Goal: Navigation & Orientation: Find specific page/section

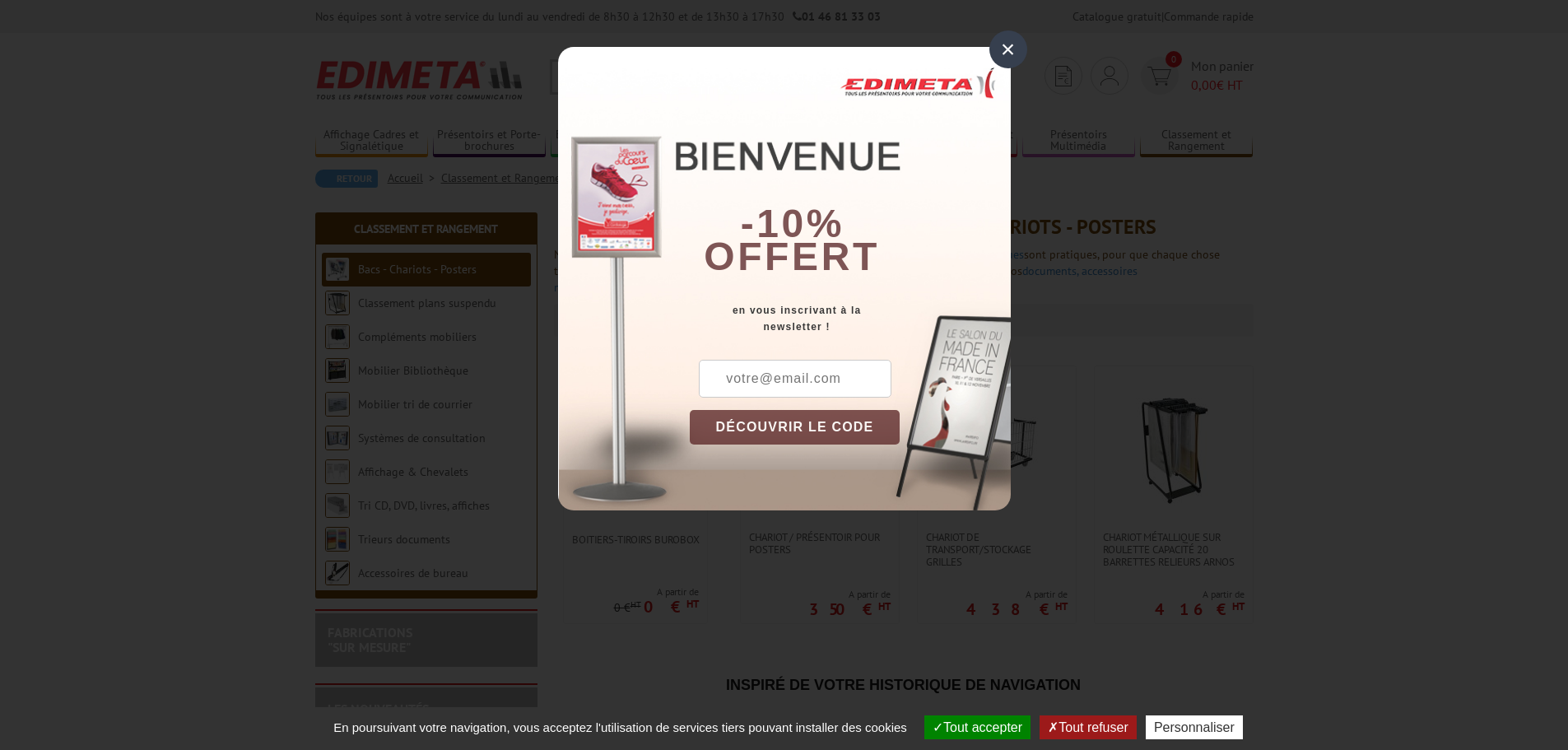
click at [1018, 49] on div "×" at bounding box center [1008, 49] width 38 height 38
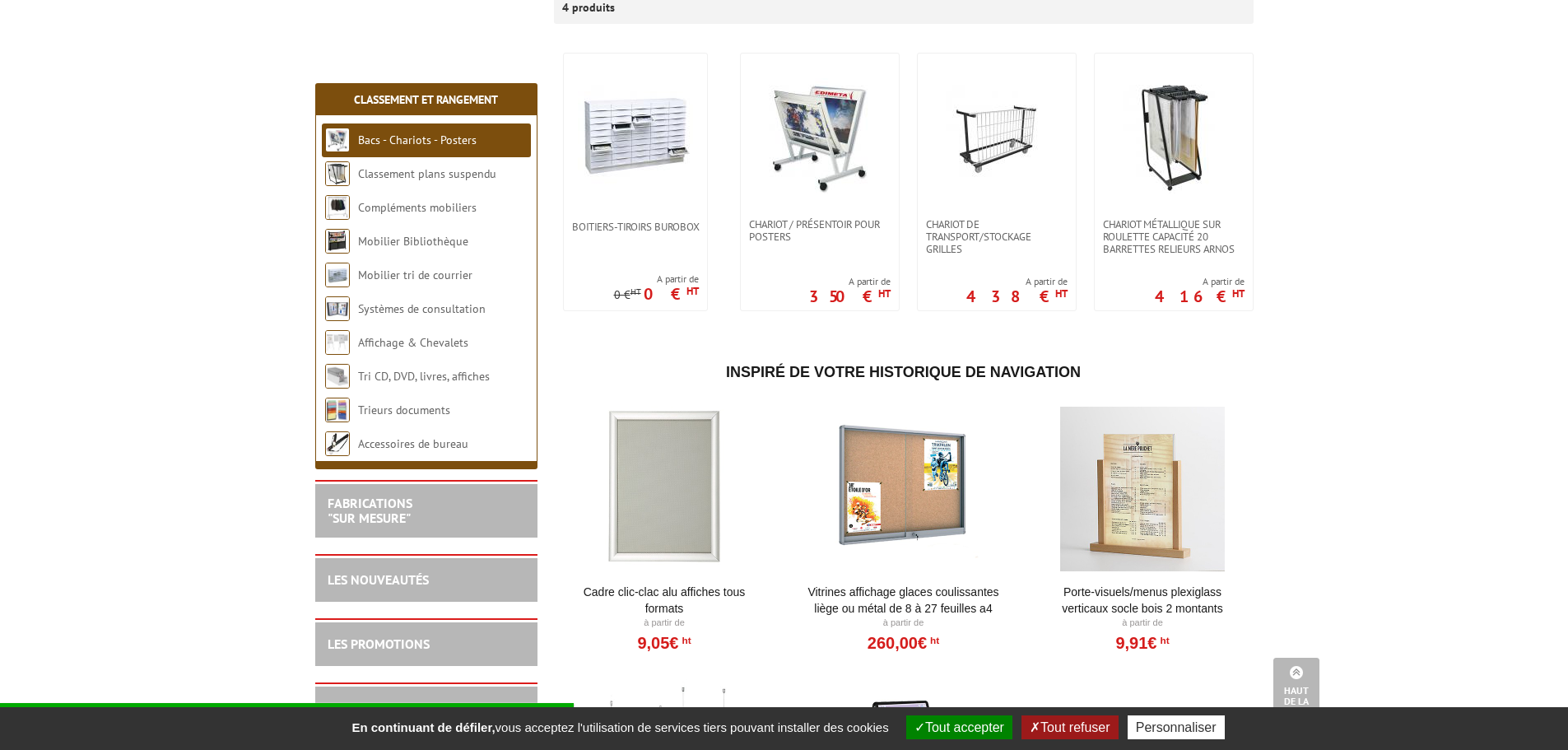
scroll to position [260, 0]
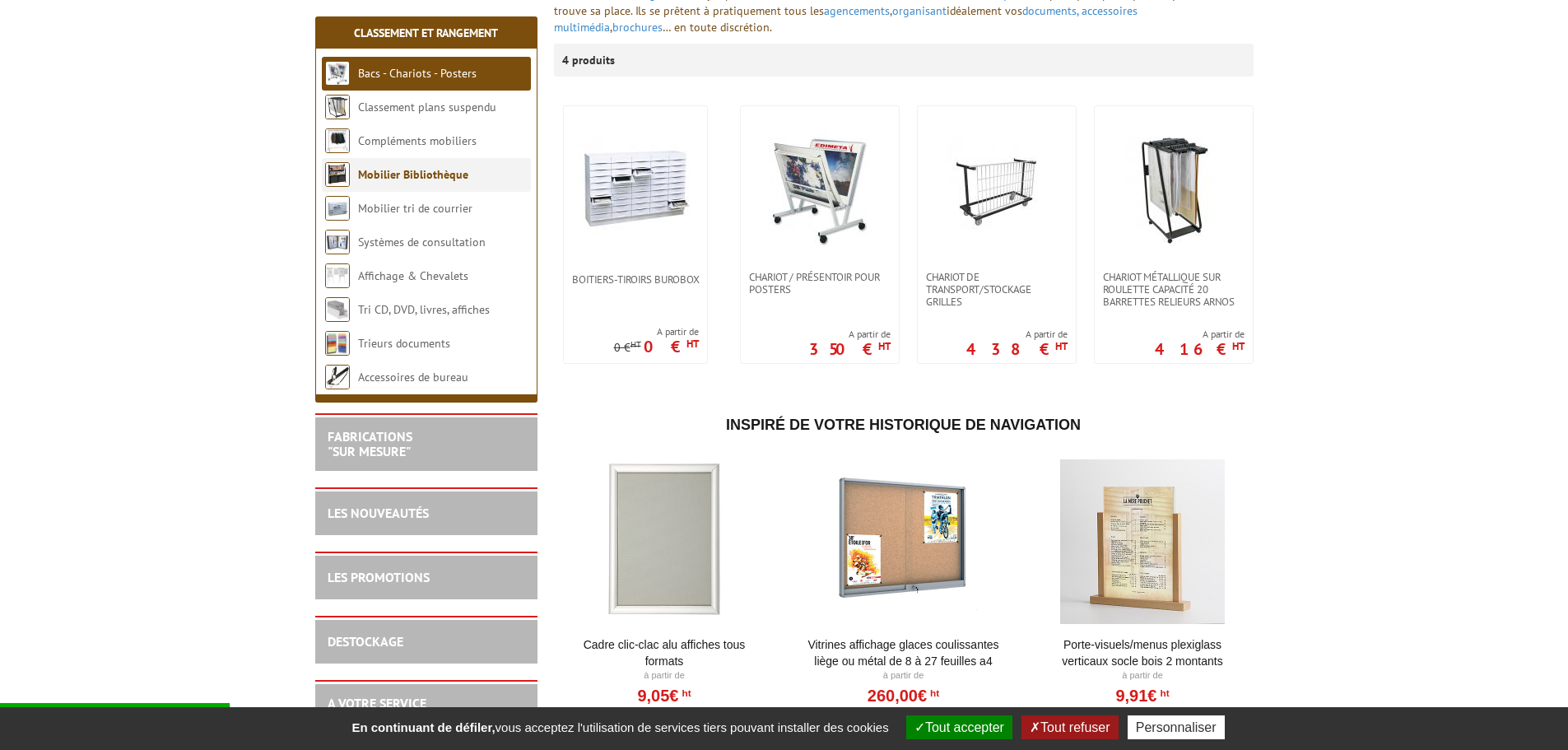
click at [358, 176] on link "Mobilier Bibliothèque" at bounding box center [413, 175] width 110 height 15
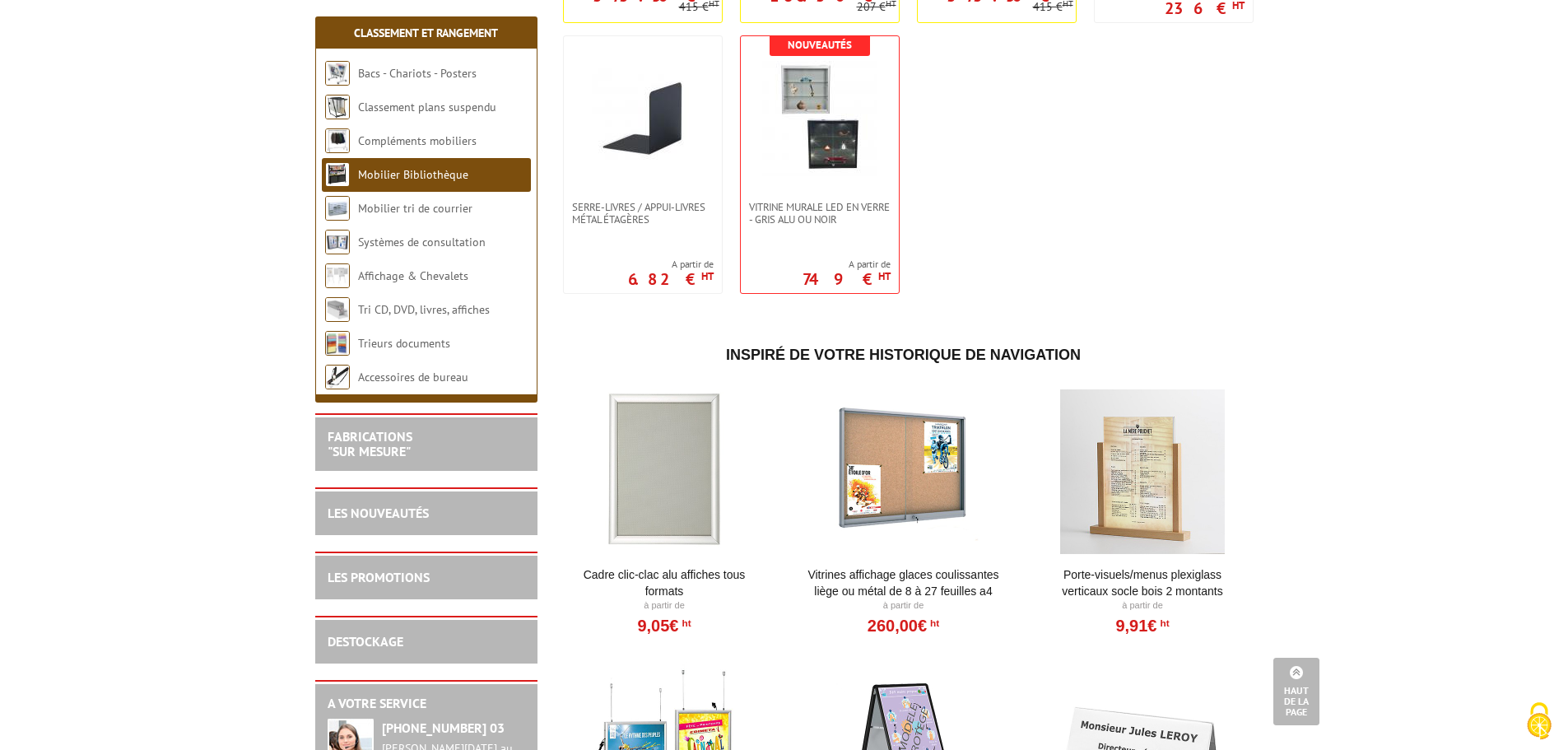
scroll to position [1613, 0]
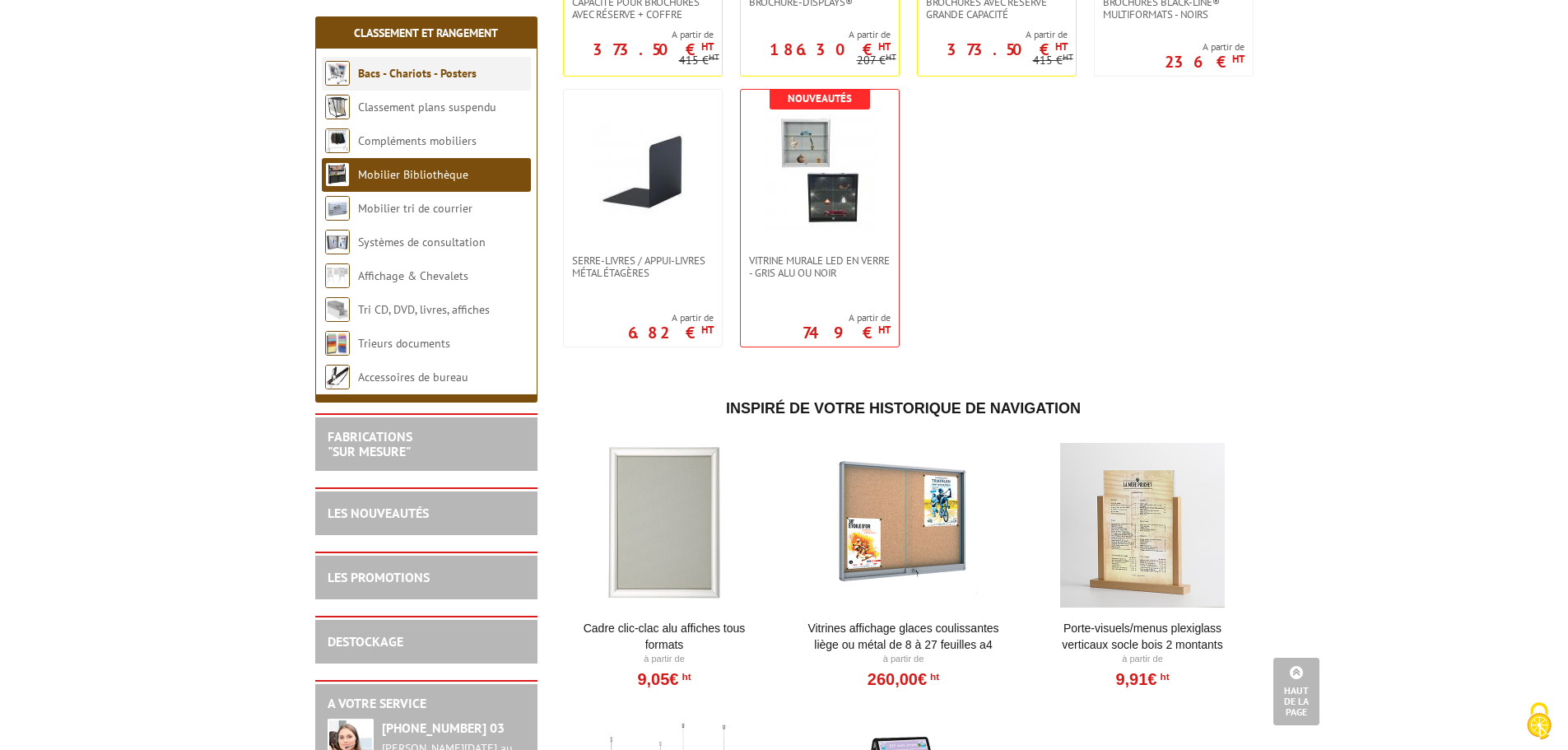
click at [408, 65] on li "Bacs - Chariots - Posters" at bounding box center [426, 73] width 209 height 33
click at [414, 73] on link "Bacs - Chariots - Posters" at bounding box center [418, 73] width 119 height 15
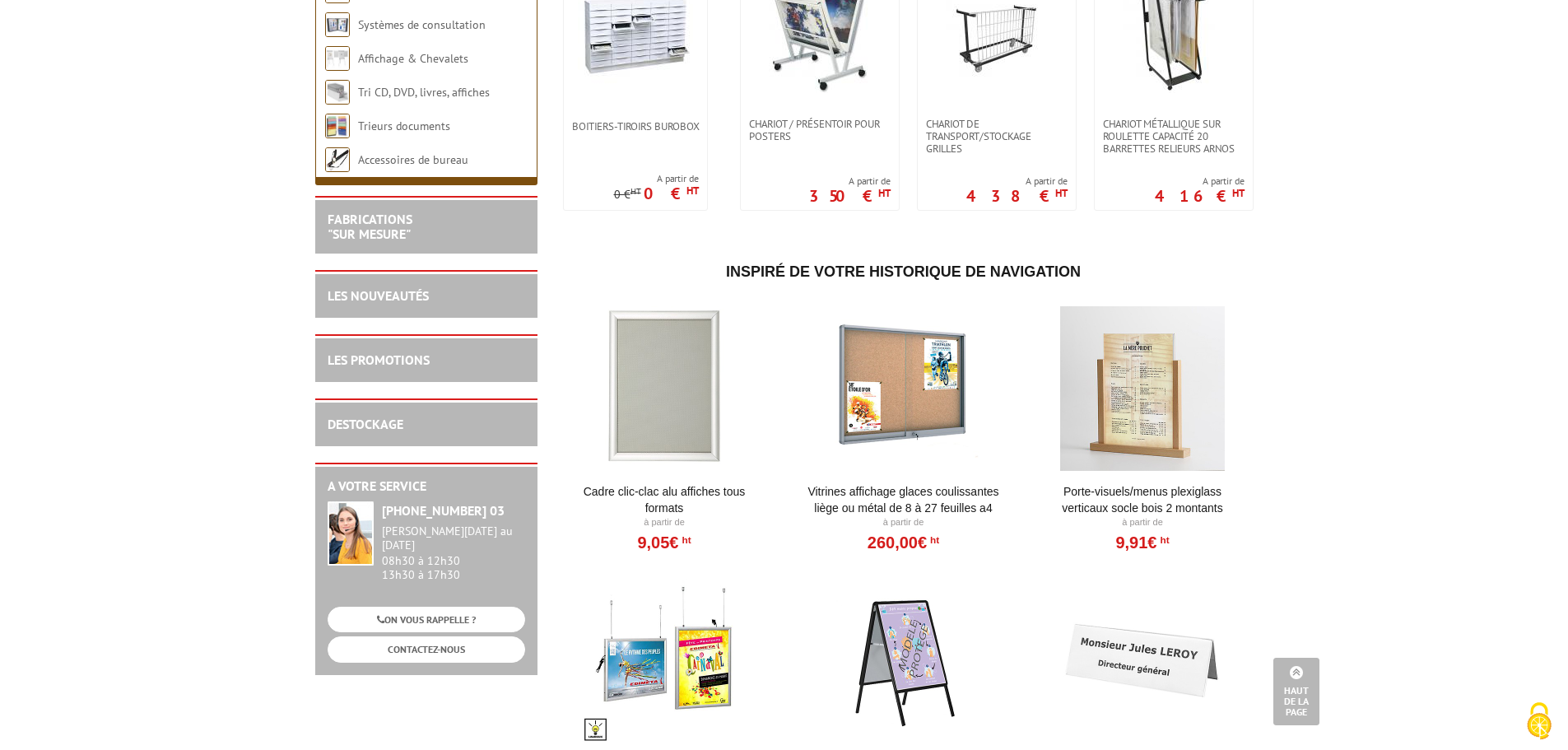
scroll to position [260, 0]
